Goal: Navigation & Orientation: Find specific page/section

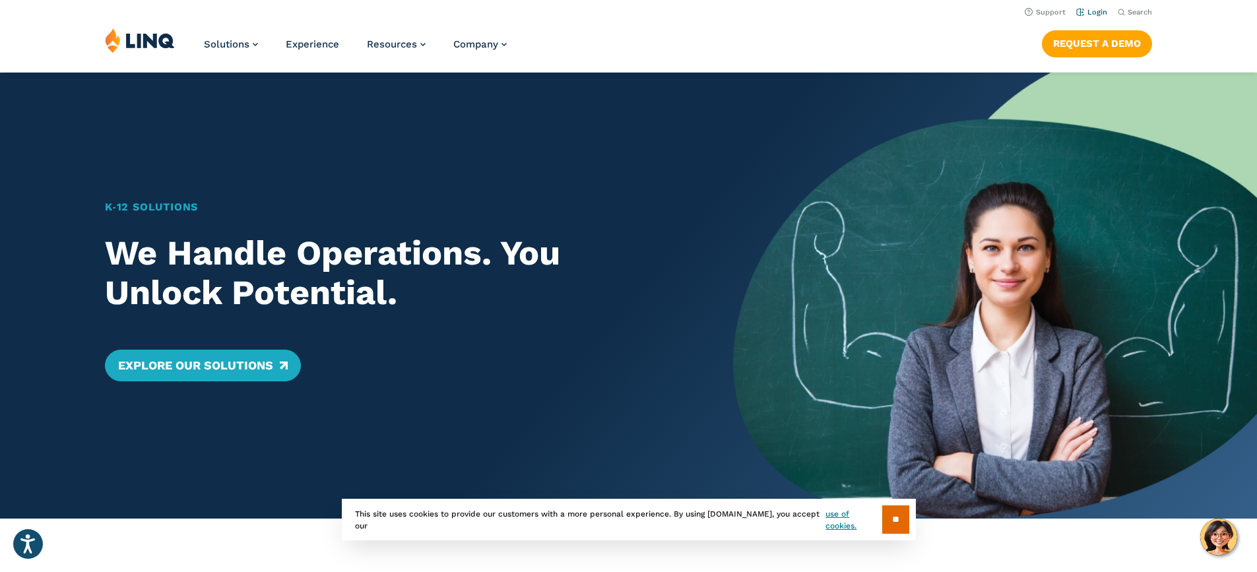
click at [1089, 11] on link "Login" at bounding box center [1091, 12] width 31 height 9
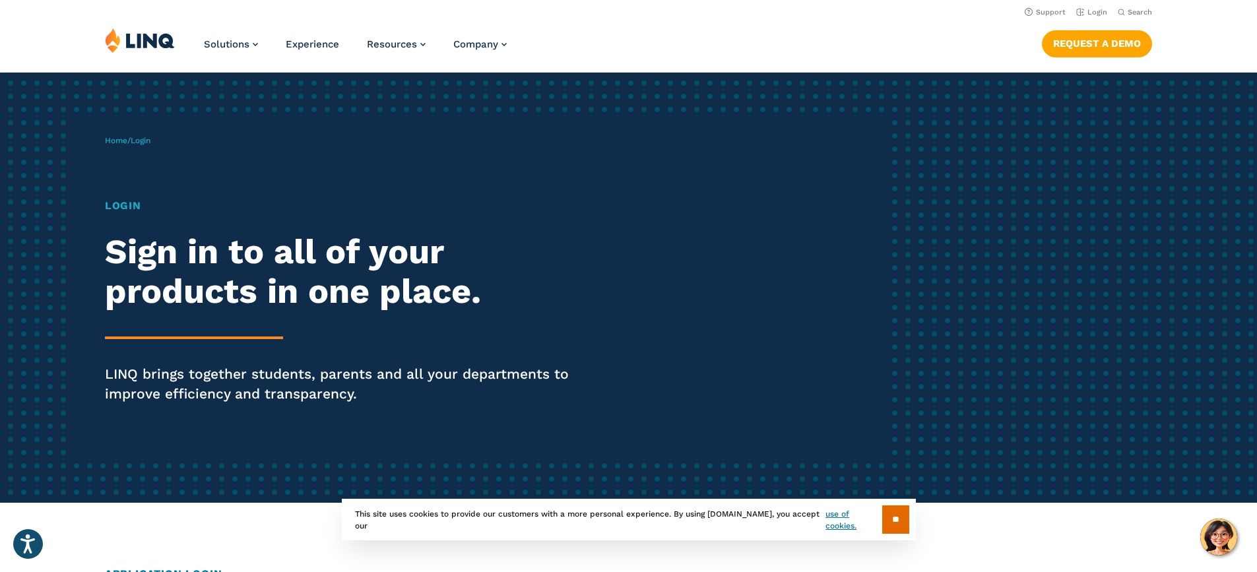
click at [889, 521] on input "**" at bounding box center [895, 519] width 27 height 28
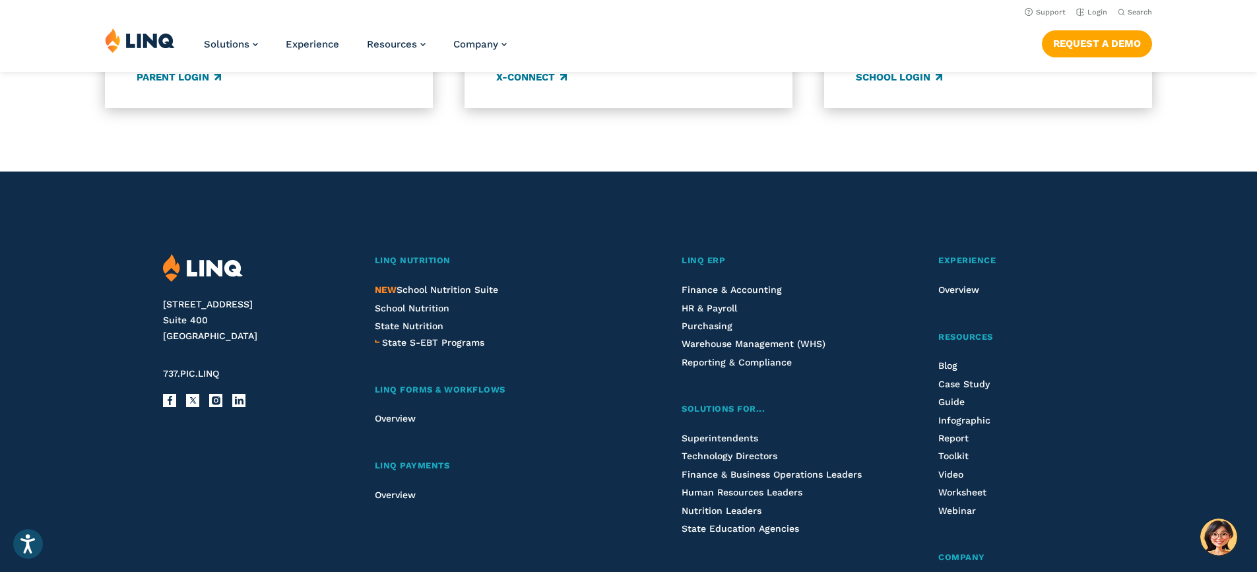
scroll to position [924, 0]
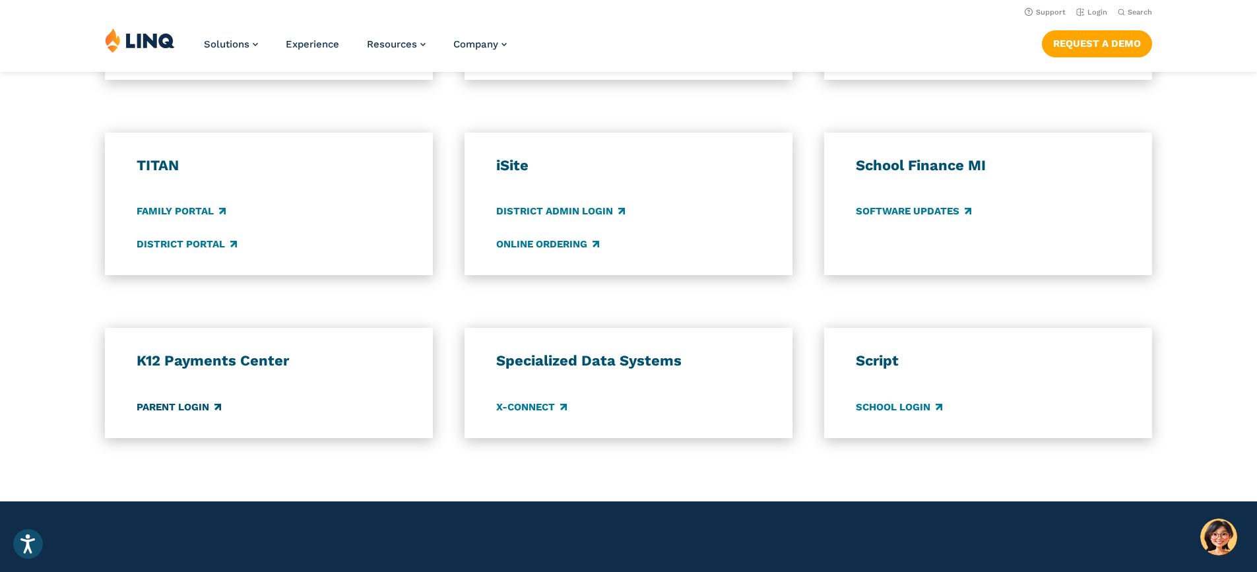
click at [184, 407] on link "Parent Login" at bounding box center [179, 407] width 84 height 15
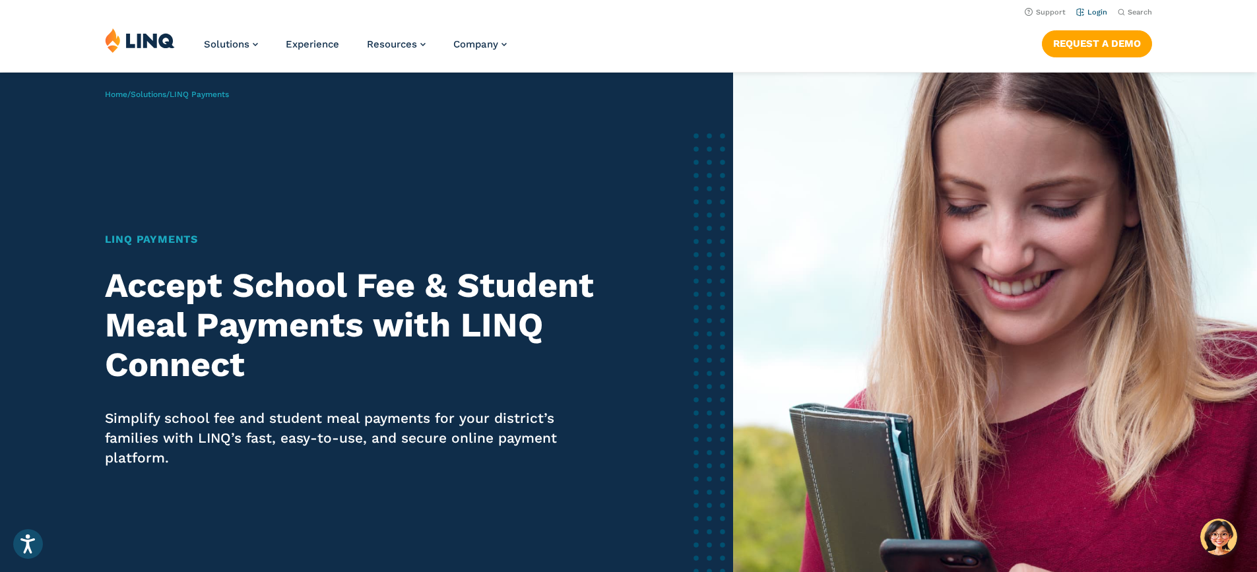
click at [1095, 13] on link "Login" at bounding box center [1091, 12] width 31 height 9
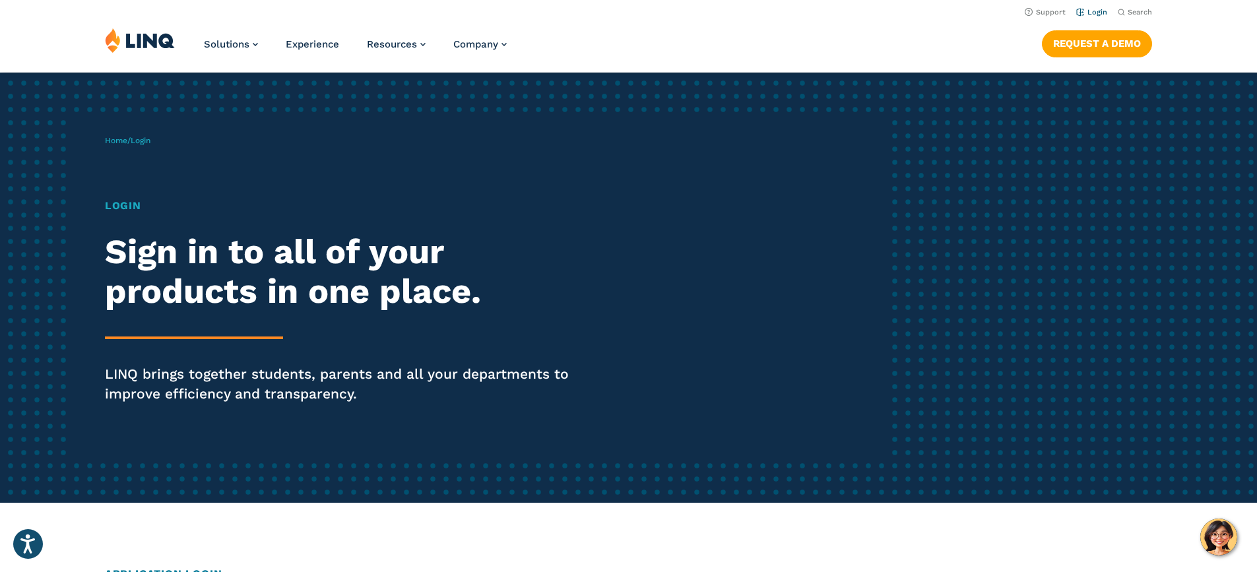
click at [1093, 13] on link "Login" at bounding box center [1091, 12] width 31 height 9
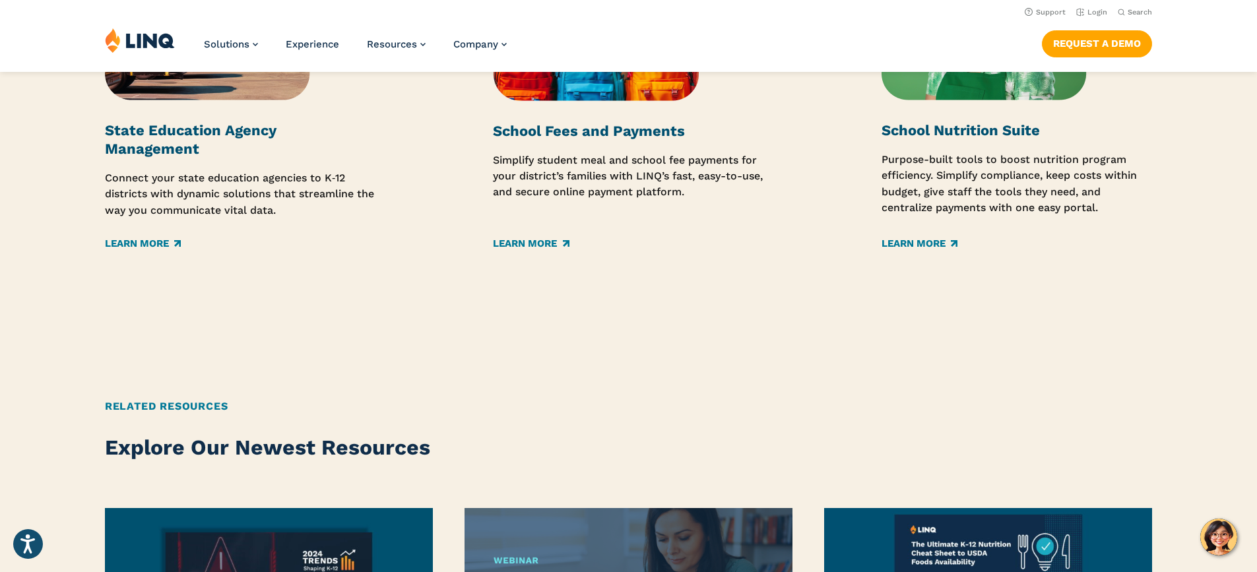
scroll to position [2178, 0]
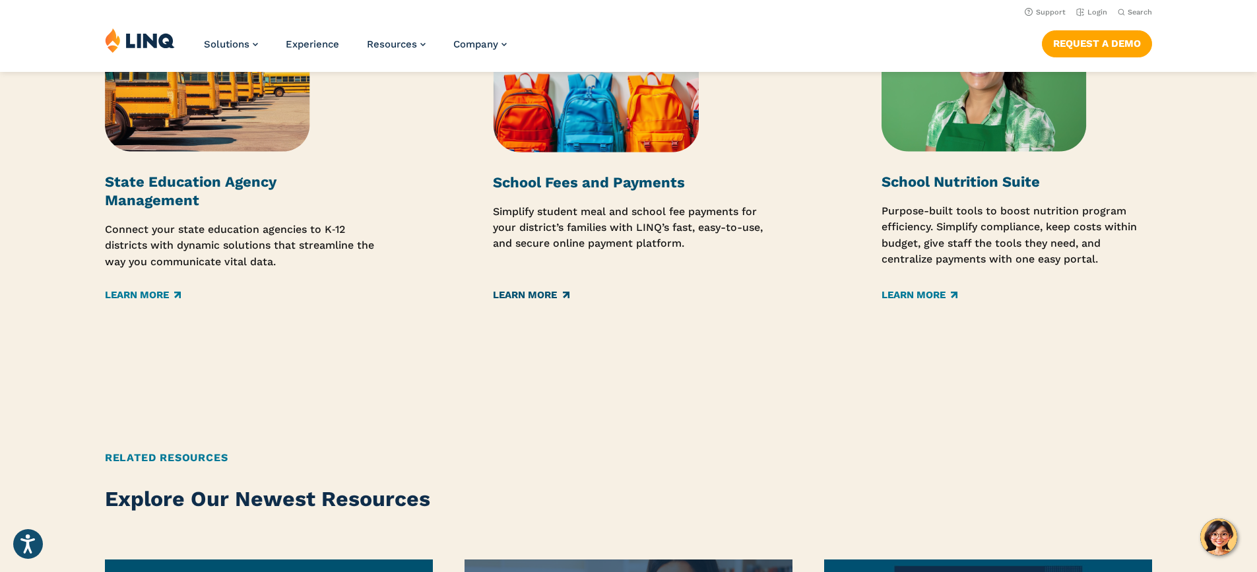
click at [556, 295] on link "Learn More" at bounding box center [531, 295] width 76 height 15
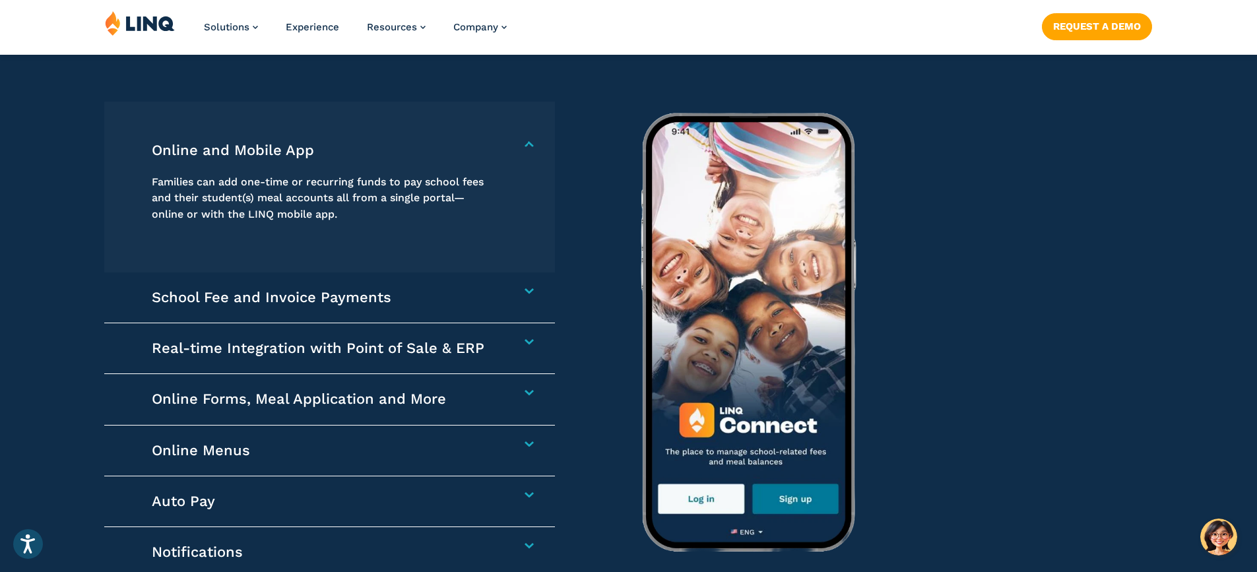
scroll to position [2046, 0]
